Goal: Task Accomplishment & Management: Complete application form

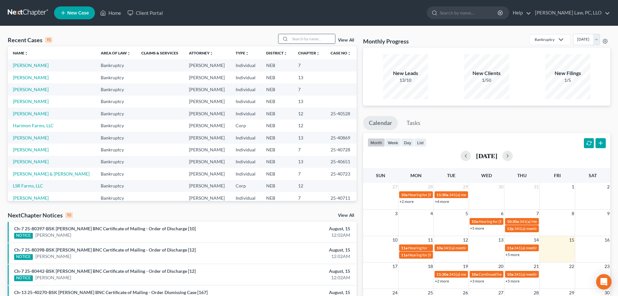
click at [290, 37] on input "search" at bounding box center [312, 38] width 45 height 9
click at [38, 159] on link "[PERSON_NAME]" at bounding box center [31, 161] width 36 height 5
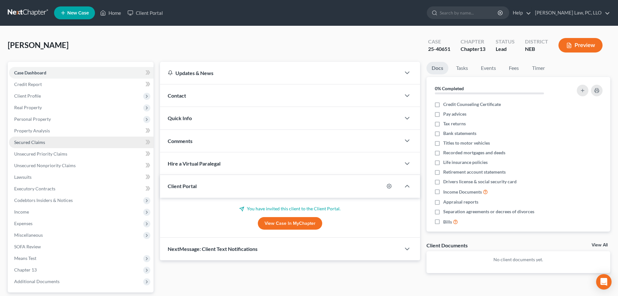
click at [23, 145] on link "Secured Claims" at bounding box center [81, 142] width 144 height 12
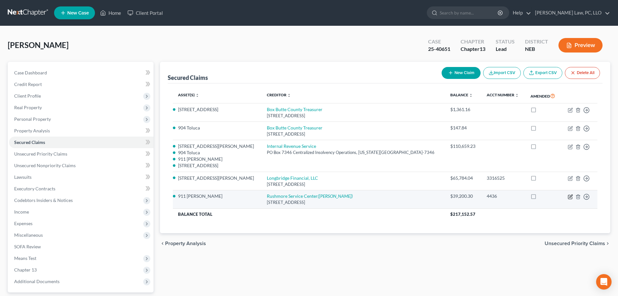
click at [570, 198] on icon "button" at bounding box center [570, 196] width 5 height 5
select select "43"
select select "2"
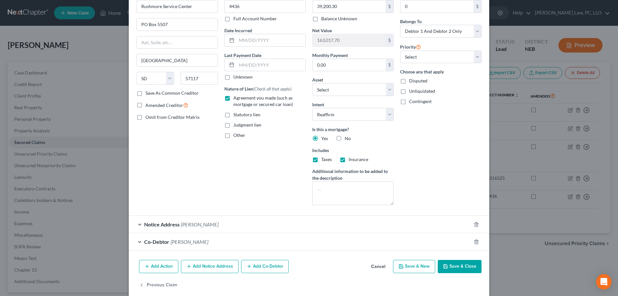
scroll to position [45, 0]
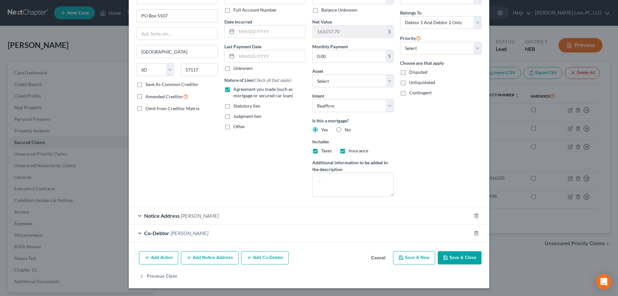
click at [376, 256] on button "Cancel" at bounding box center [378, 258] width 24 height 13
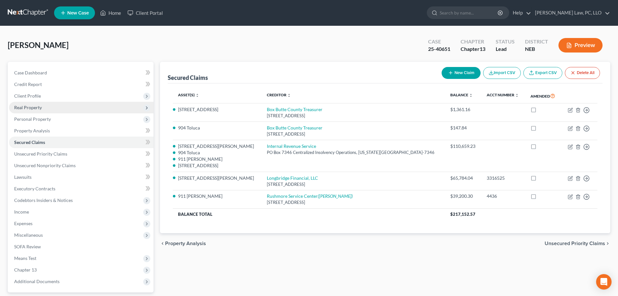
click at [42, 107] on span "Real Property" at bounding box center [81, 108] width 144 height 12
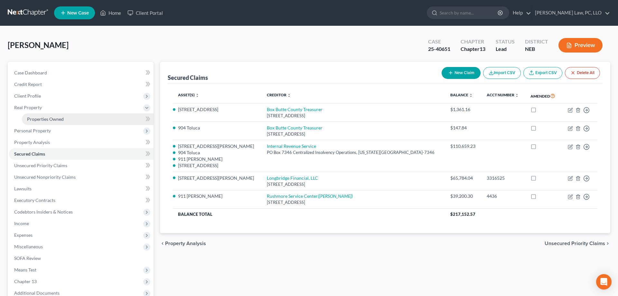
click at [46, 121] on span "Properties Owned" at bounding box center [45, 118] width 37 height 5
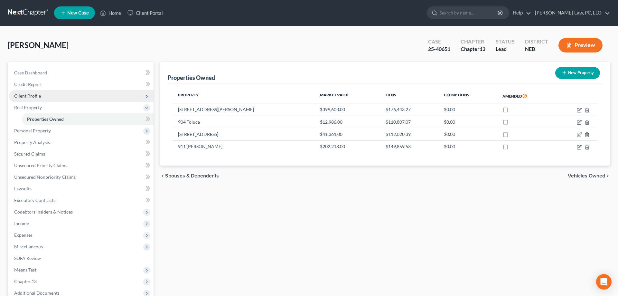
click at [21, 92] on span "Client Profile" at bounding box center [81, 96] width 144 height 12
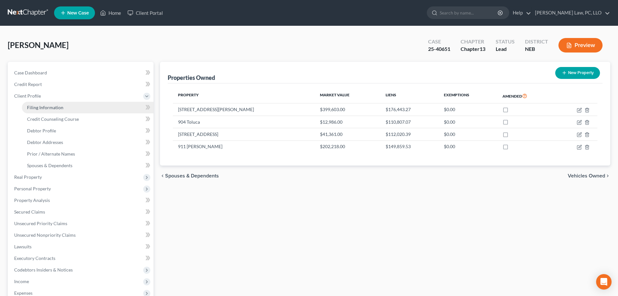
click at [61, 104] on link "Filing Information" at bounding box center [88, 108] width 132 height 12
select select "1"
select select "0"
select select "3"
select select "30"
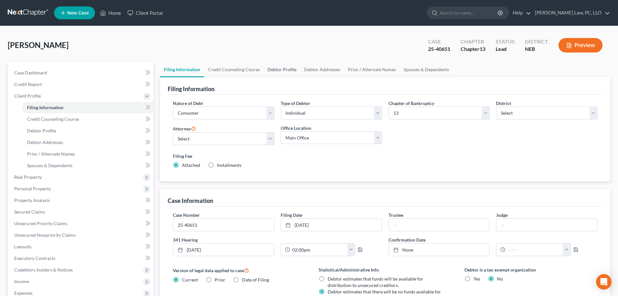
click at [292, 66] on link "Debtor Profile" at bounding box center [282, 69] width 37 height 15
select select "1"
select select "4"
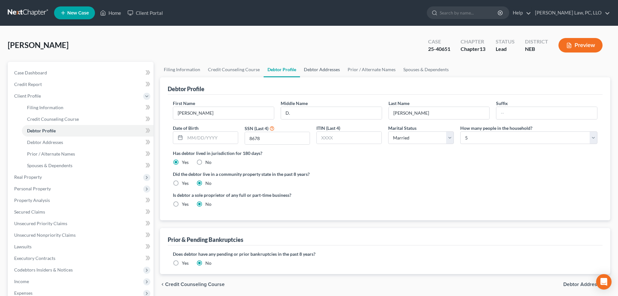
click at [318, 67] on link "Debtor Addresses" at bounding box center [322, 69] width 44 height 15
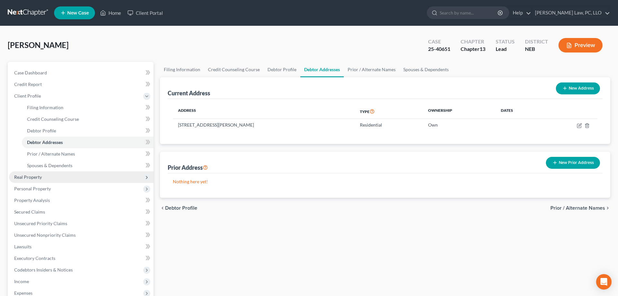
click at [42, 175] on span "Real Property" at bounding box center [81, 177] width 144 height 12
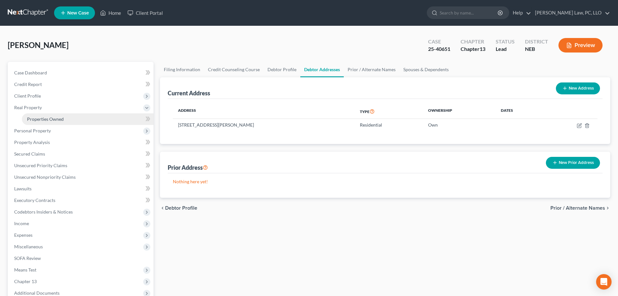
click at [47, 119] on span "Properties Owned" at bounding box center [45, 118] width 37 height 5
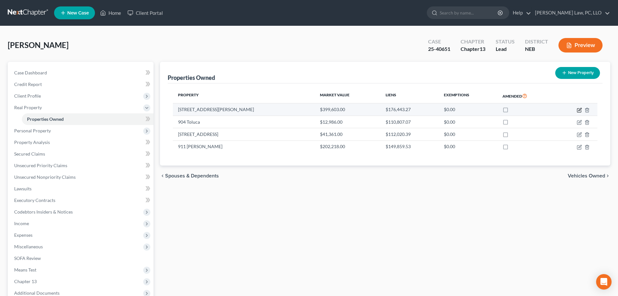
click at [577, 109] on icon "button" at bounding box center [579, 110] width 4 height 4
select select "30"
select select "3"
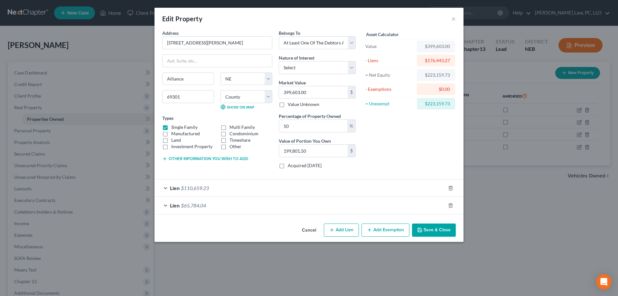
click at [378, 230] on button "Add Exemption" at bounding box center [385, 230] width 48 height 14
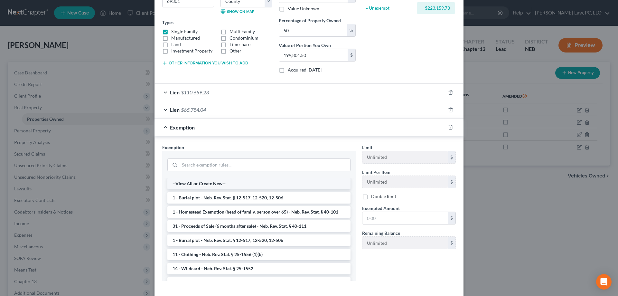
scroll to position [126, 0]
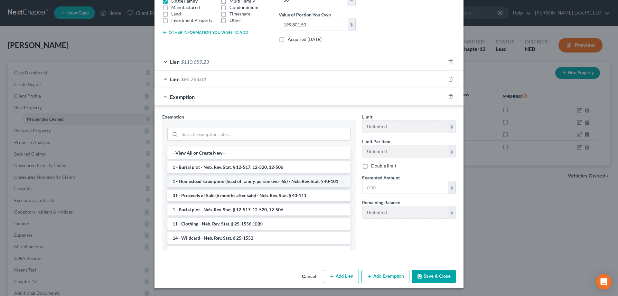
click at [212, 182] on li "1 - Homestead Exemption (head of family, person over 65) - Neb. Rev. Stat. § 40…" at bounding box center [258, 181] width 183 height 12
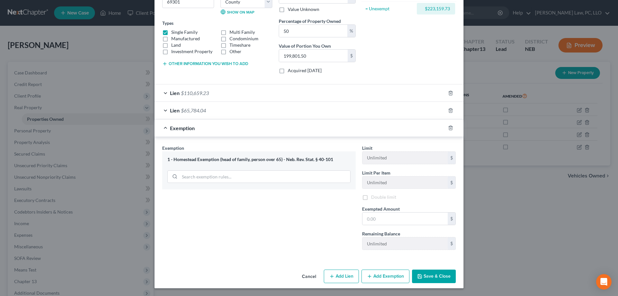
scroll to position [95, 0]
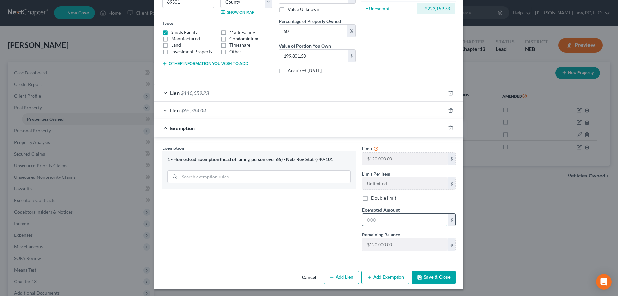
click at [381, 220] on input "text" at bounding box center [404, 219] width 85 height 12
type input "120,000.00"
click at [419, 275] on polyline "button" at bounding box center [420, 275] width 2 height 1
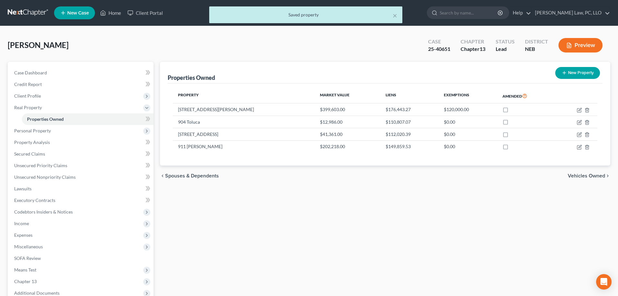
click at [566, 48] on icon "button" at bounding box center [569, 45] width 6 height 6
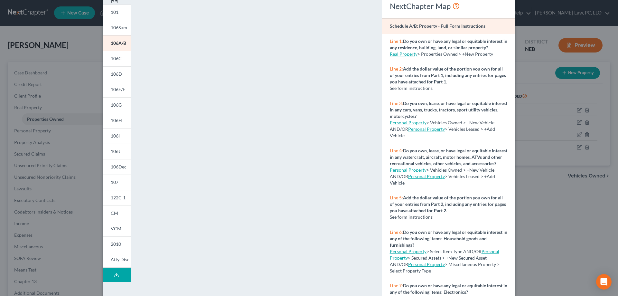
scroll to position [0, 0]
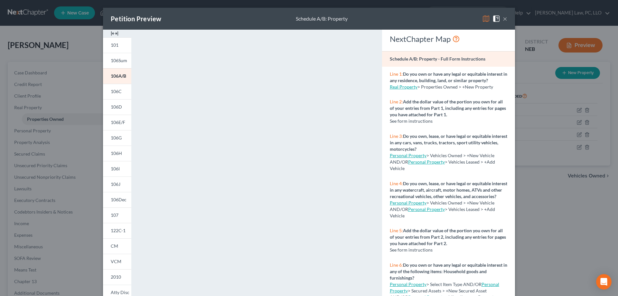
click at [504, 20] on button "×" at bounding box center [505, 19] width 5 height 8
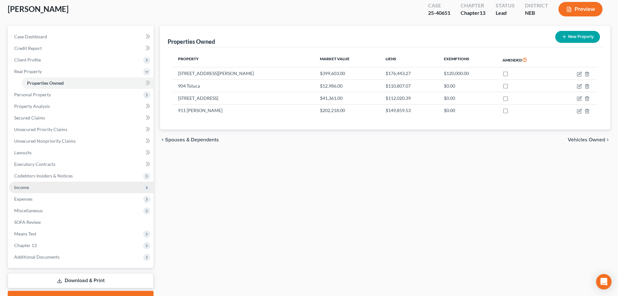
scroll to position [69, 0]
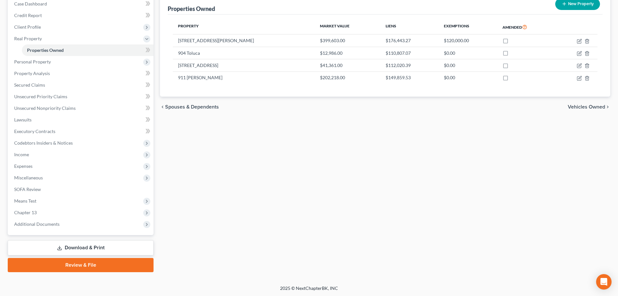
click at [89, 244] on link "Download & Print" at bounding box center [81, 247] width 146 height 15
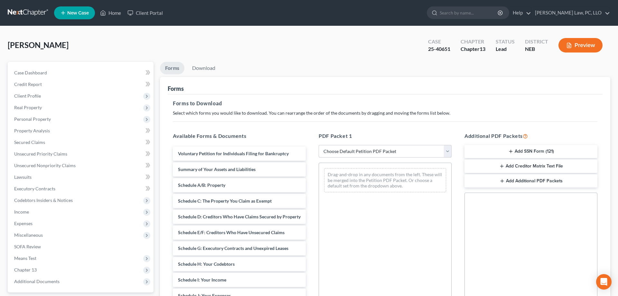
click at [319, 145] on select "Choose Default Petition PDF Packet Complete Bankruptcy Petition (all forms and …" at bounding box center [385, 151] width 133 height 13
select select "2"
click option "Amended Forms" at bounding box center [0, 0] width 0 height 0
drag, startPoint x: 232, startPoint y: 202, endPoint x: 240, endPoint y: 201, distance: 7.5
click at [311, 162] on div "Schedule C: The Property You Claim as Exempt Voluntary Petition for Individuals…" at bounding box center [239, 278] width 143 height 264
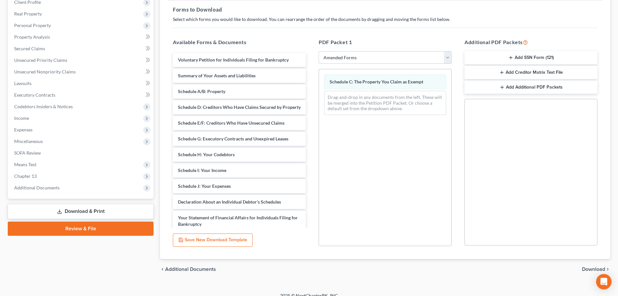
scroll to position [101, 0]
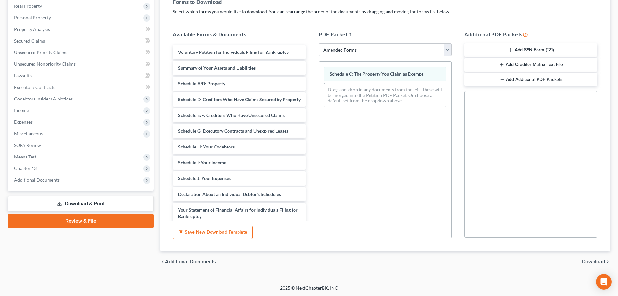
click at [591, 260] on span "Download" at bounding box center [593, 261] width 23 height 5
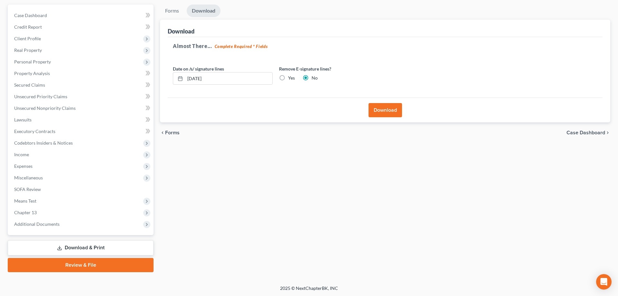
click at [382, 113] on button "Download" at bounding box center [384, 110] width 33 height 14
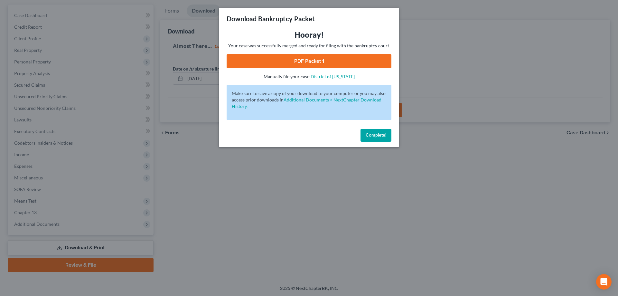
click at [377, 136] on span "Complete!" at bounding box center [376, 134] width 21 height 5
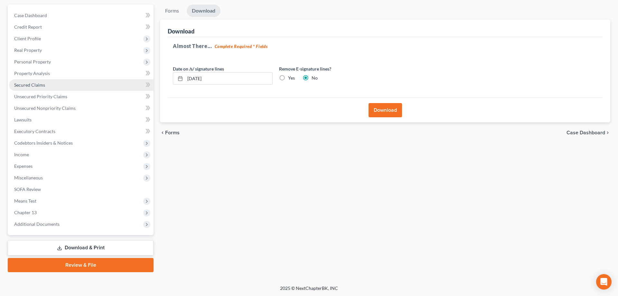
click at [54, 82] on link "Secured Claims" at bounding box center [81, 85] width 144 height 12
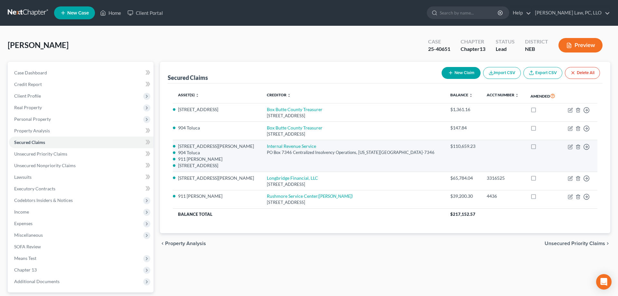
click at [289, 155] on td "Internal Revenue Service PO Box 7346 Centralized Insolvency Operations, [US_STA…" at bounding box center [353, 156] width 183 height 32
click at [571, 146] on icon "button" at bounding box center [570, 145] width 3 height 3
select select "39"
select select "4"
select select "0"
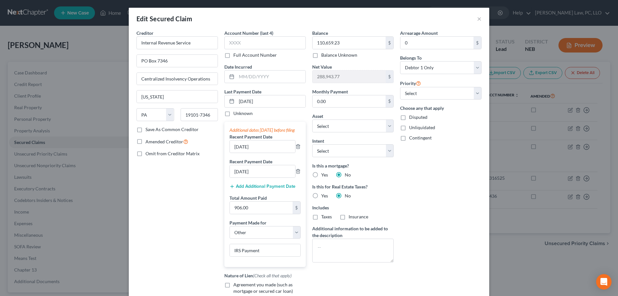
select select "2717754"
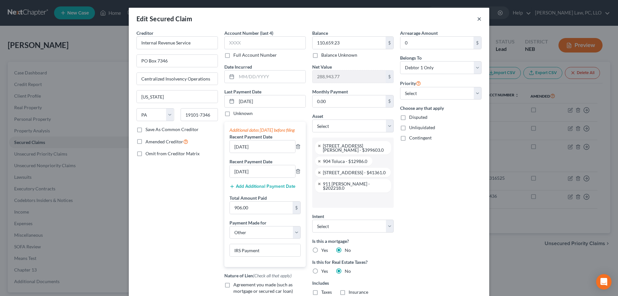
click at [480, 17] on button "×" at bounding box center [479, 19] width 5 height 8
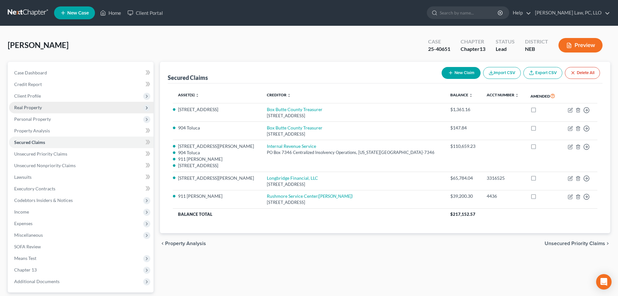
click at [52, 109] on span "Real Property" at bounding box center [81, 108] width 144 height 12
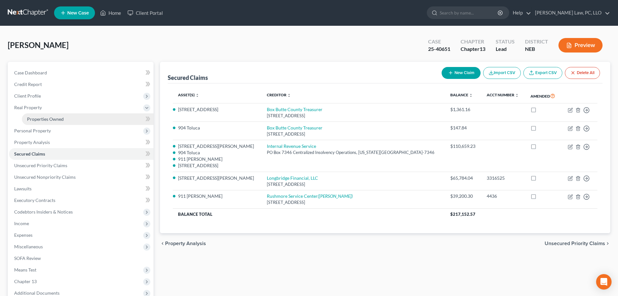
click at [51, 115] on link "Properties Owned" at bounding box center [88, 119] width 132 height 12
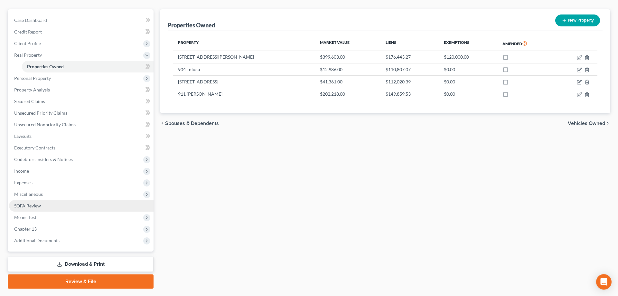
scroll to position [69, 0]
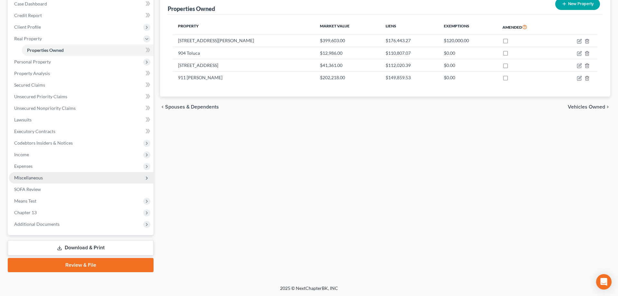
click at [58, 179] on span "Miscellaneous" at bounding box center [81, 178] width 144 height 12
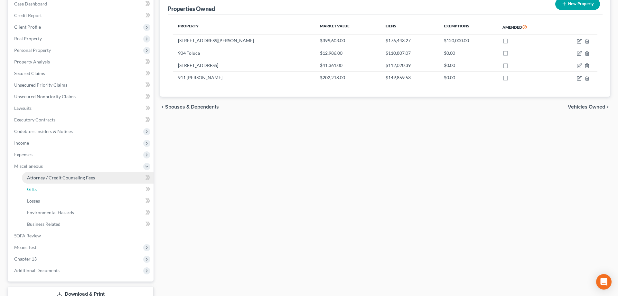
click at [63, 188] on link "Gifts" at bounding box center [88, 189] width 132 height 12
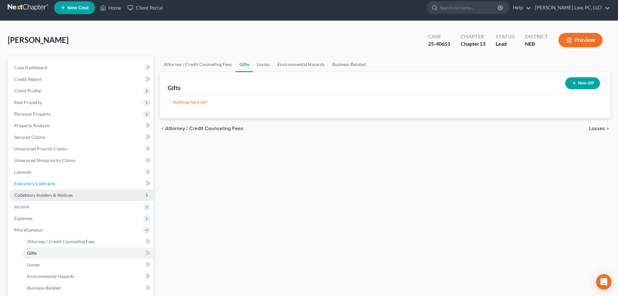
click at [62, 182] on link "Executory Contracts" at bounding box center [81, 184] width 144 height 12
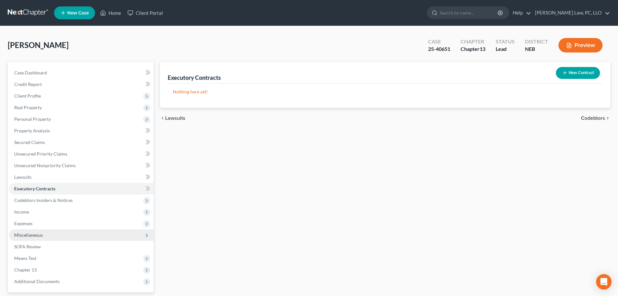
click at [52, 236] on span "Miscellaneous" at bounding box center [81, 235] width 144 height 12
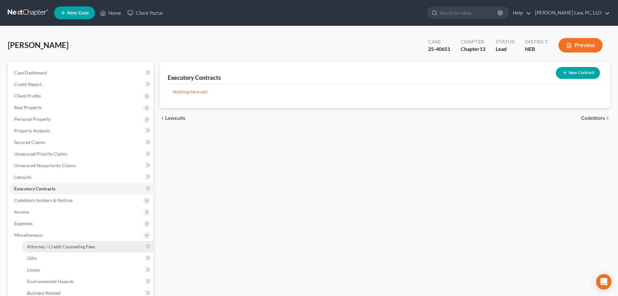
click at [58, 245] on span "Attorney / Credit Counseling Fees" at bounding box center [61, 246] width 68 height 5
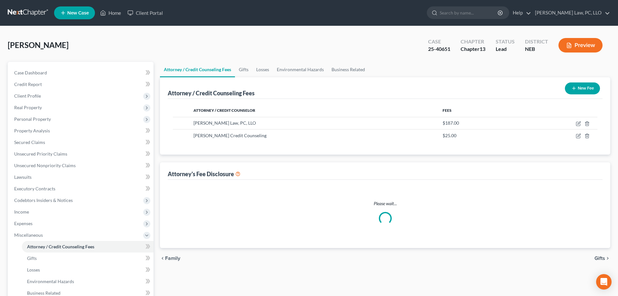
select select "1"
